Goal: Transaction & Acquisition: Purchase product/service

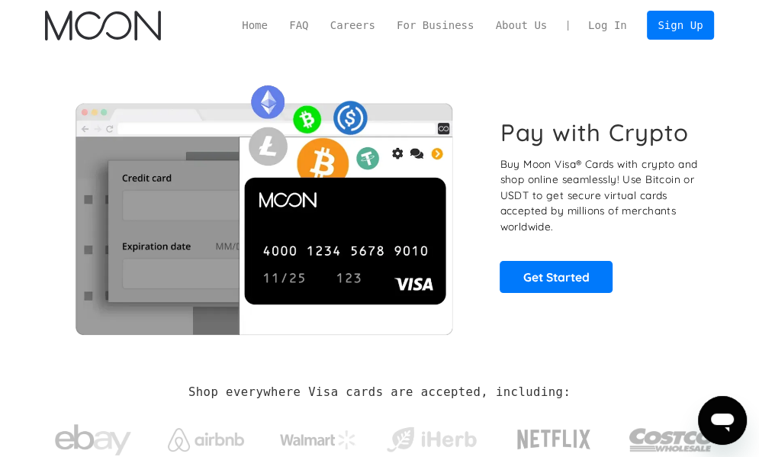
click at [611, 27] on link "Log In" at bounding box center [608, 25] width 60 height 28
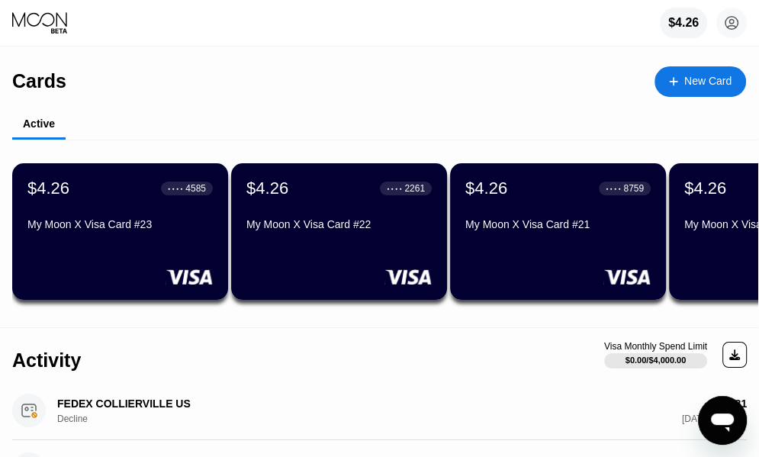
click at [705, 84] on div "New Card" at bounding box center [708, 81] width 47 height 13
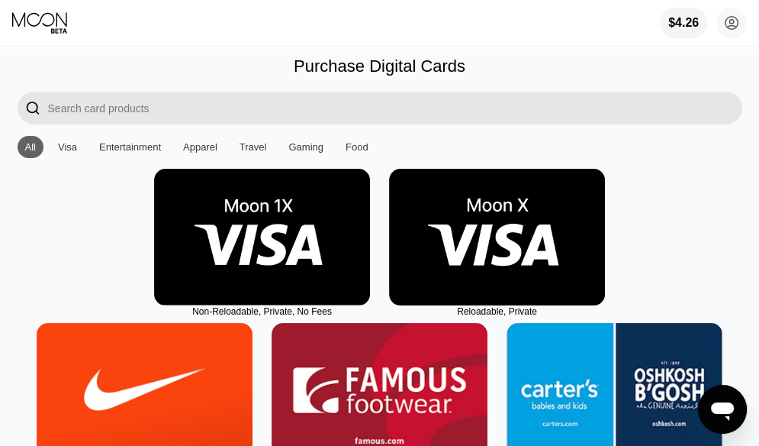
click at [478, 220] on img at bounding box center [497, 237] width 216 height 137
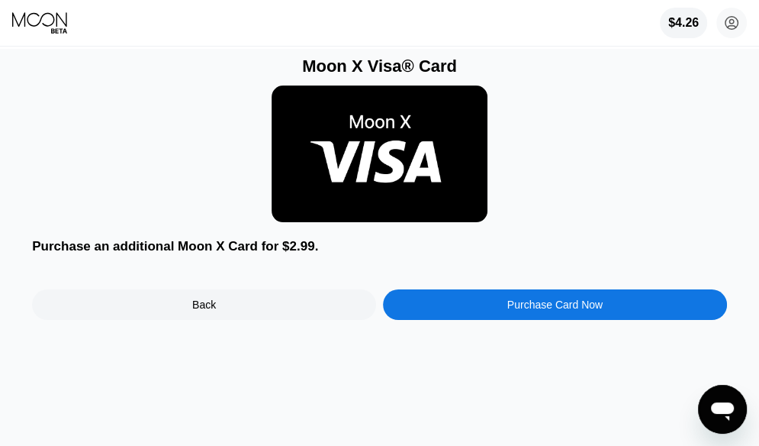
click at [505, 320] on div "Purchase Card Now" at bounding box center [555, 304] width 344 height 31
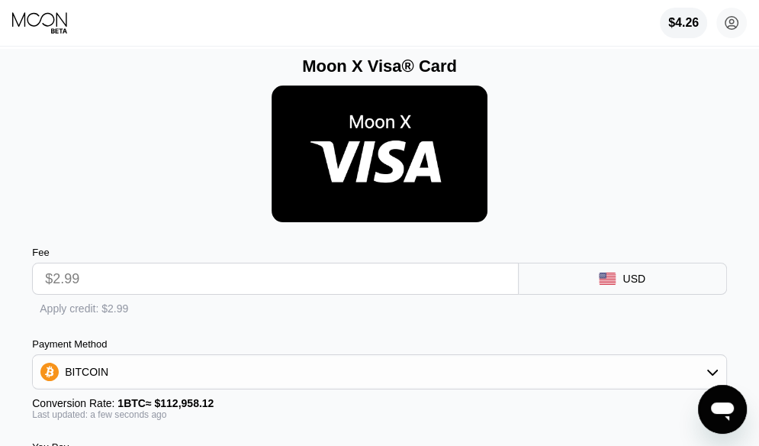
scroll to position [153, 0]
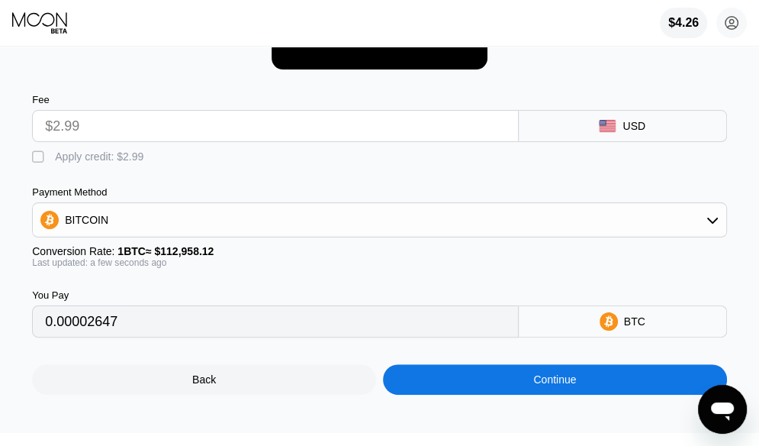
click at [72, 157] on div "Apply credit: $2.99" at bounding box center [99, 156] width 89 height 12
type input "0"
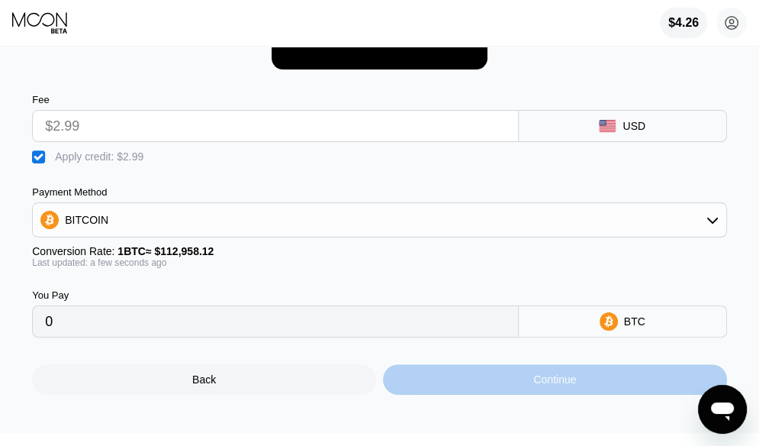
click at [488, 395] on div "Continue" at bounding box center [555, 379] width 344 height 31
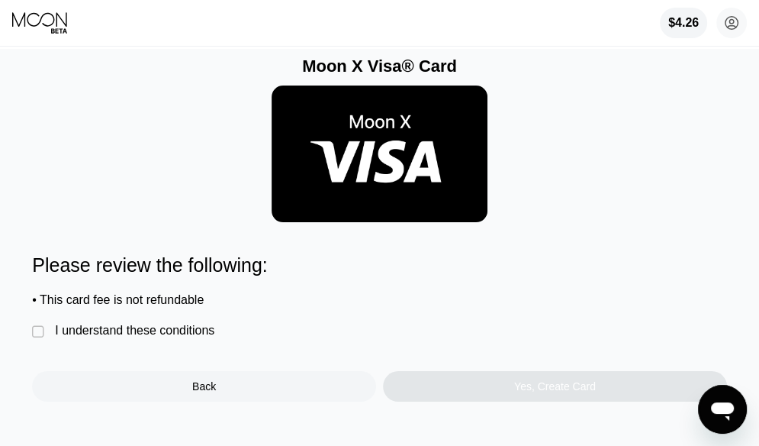
click at [154, 337] on div "I understand these conditions" at bounding box center [134, 331] width 159 height 14
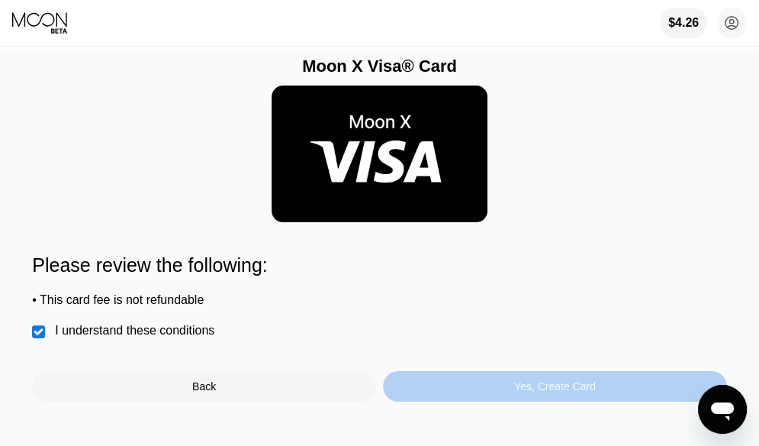
click at [493, 401] on div "Yes, Create Card" at bounding box center [555, 386] width 344 height 31
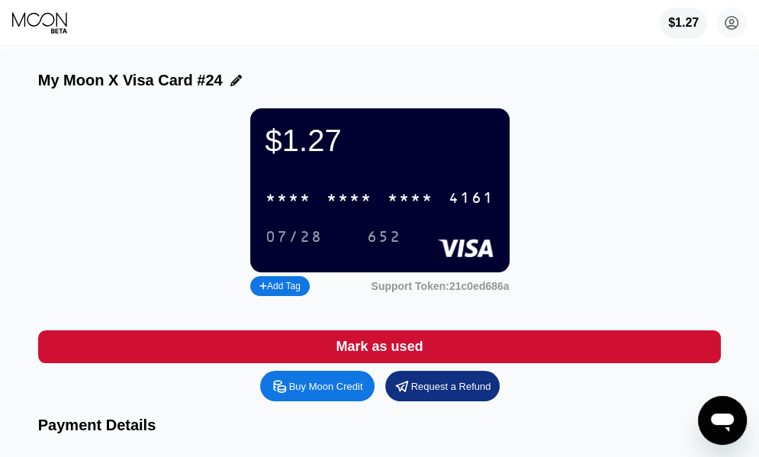
click at [346, 208] on div "* * * *" at bounding box center [350, 199] width 46 height 18
drag, startPoint x: 314, startPoint y: 249, endPoint x: 66, endPoint y: 331, distance: 260.6
click at [314, 246] on div "07/28" at bounding box center [294, 238] width 57 height 18
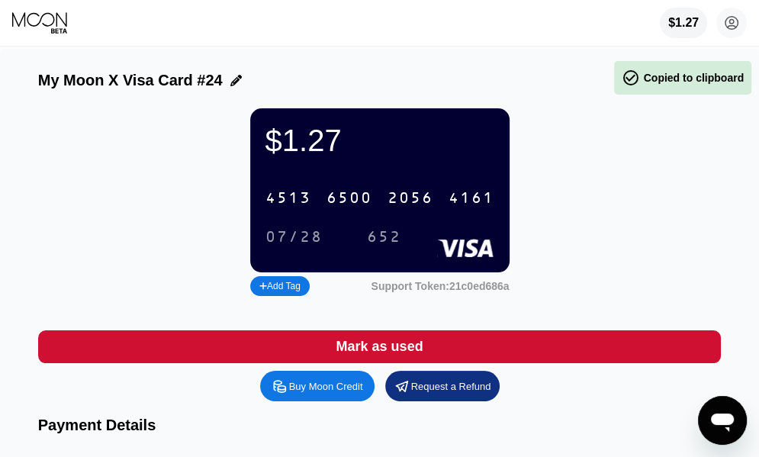
click at [395, 246] on div "652" at bounding box center [384, 238] width 34 height 18
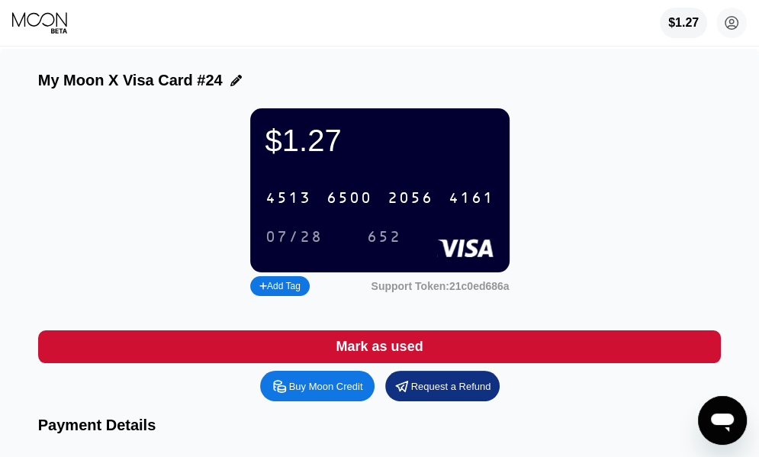
drag, startPoint x: 501, startPoint y: 98, endPoint x: 517, endPoint y: 71, distance: 31.1
click at [504, 97] on div "My Moon X Visa Card #24" at bounding box center [380, 84] width 684 height 25
